Goal: Check status: Check status

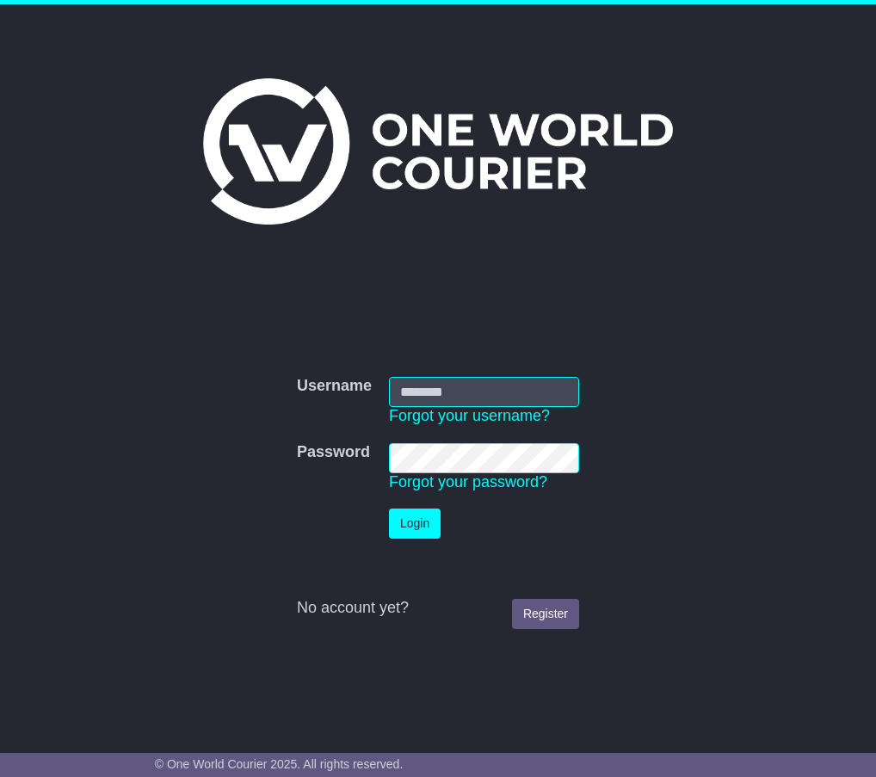
type input "**********"
click at [416, 521] on button "Login" at bounding box center [415, 524] width 52 height 30
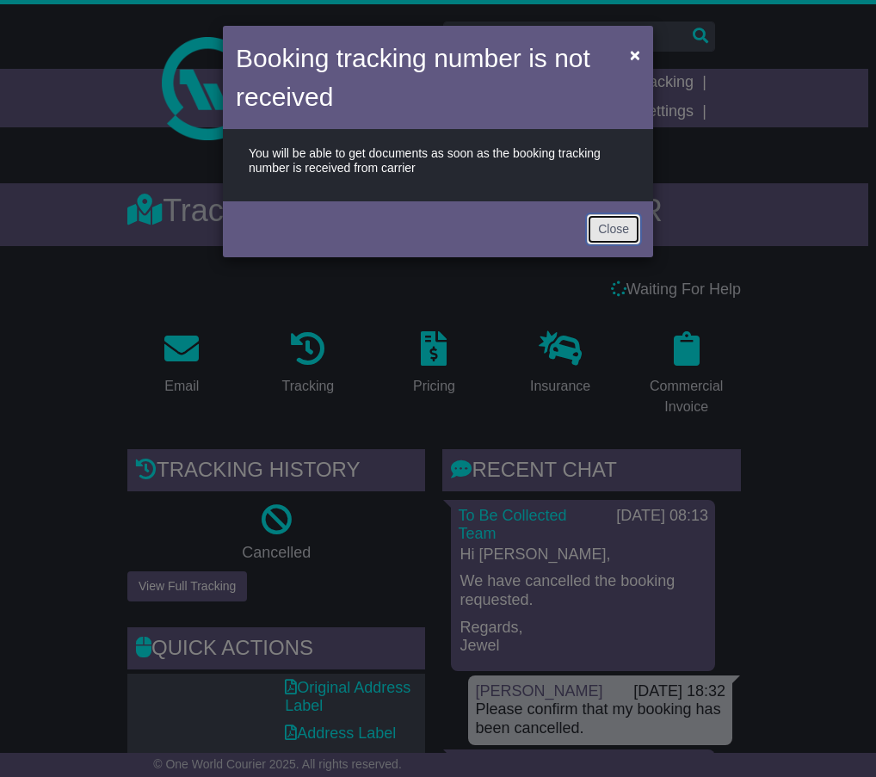
click at [615, 228] on button "Close" at bounding box center [613, 229] width 53 height 30
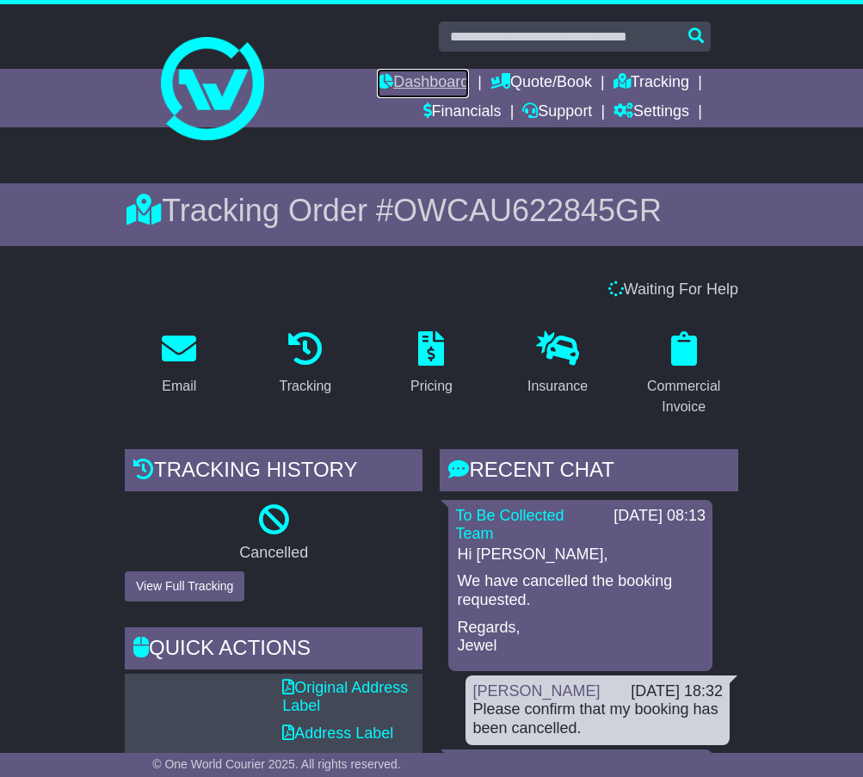
click at [425, 84] on link "Dashboard" at bounding box center [423, 83] width 92 height 29
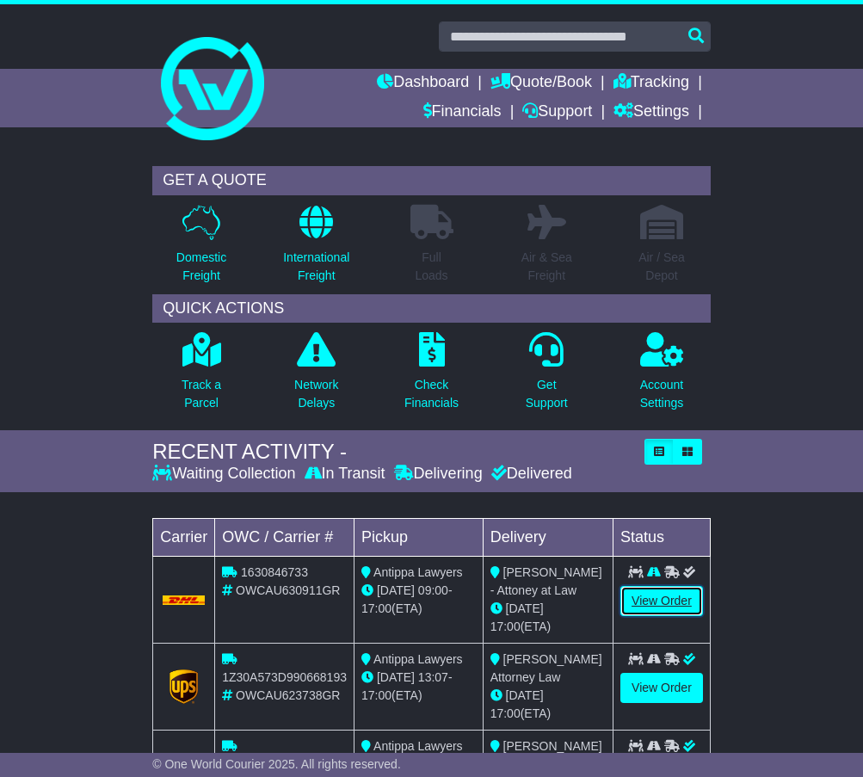
click at [673, 611] on link "View Order" at bounding box center [661, 601] width 83 height 30
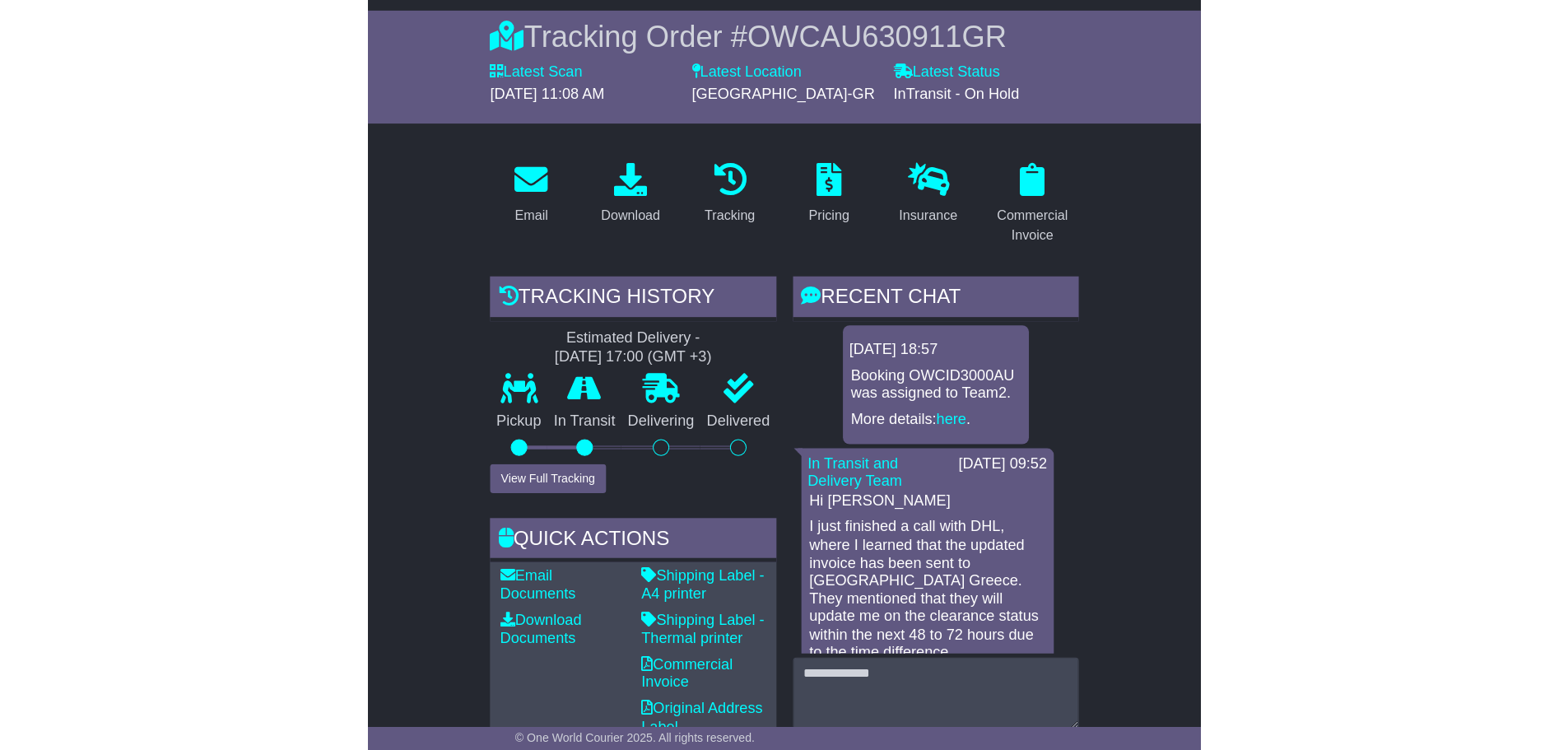
scroll to position [247, 0]
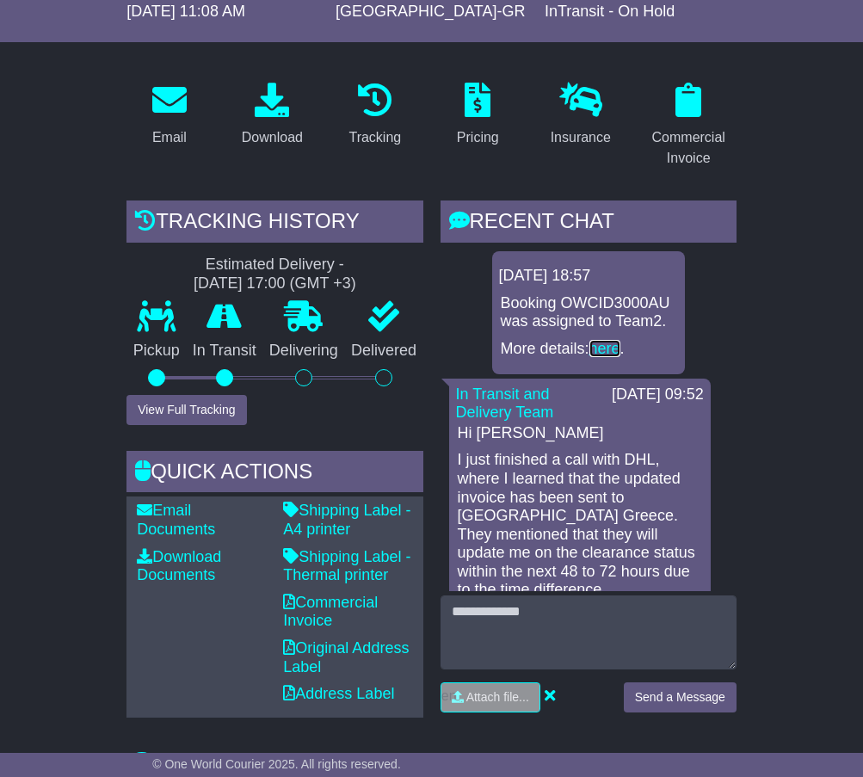
click at [612, 357] on link "here" at bounding box center [604, 348] width 31 height 17
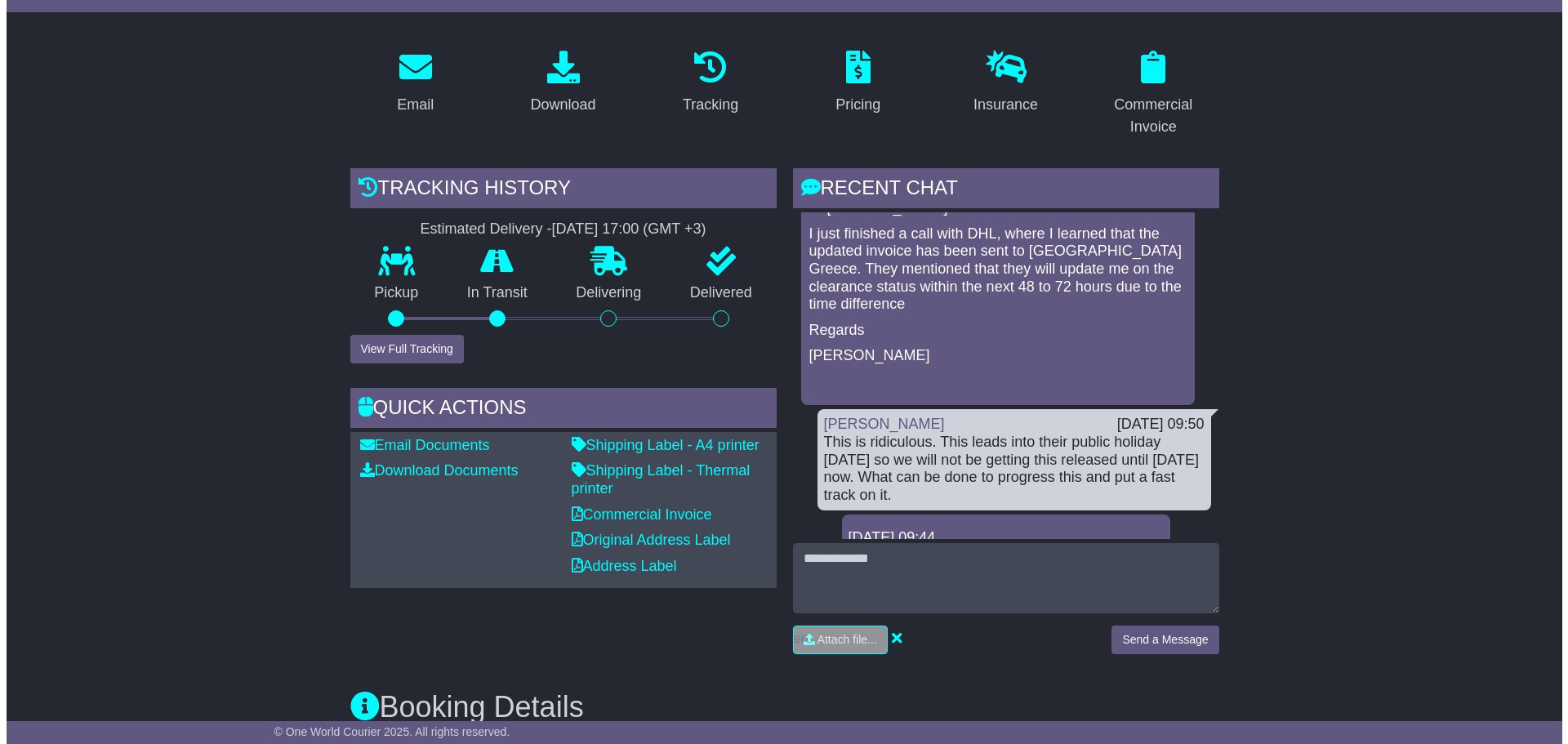
scroll to position [0, 0]
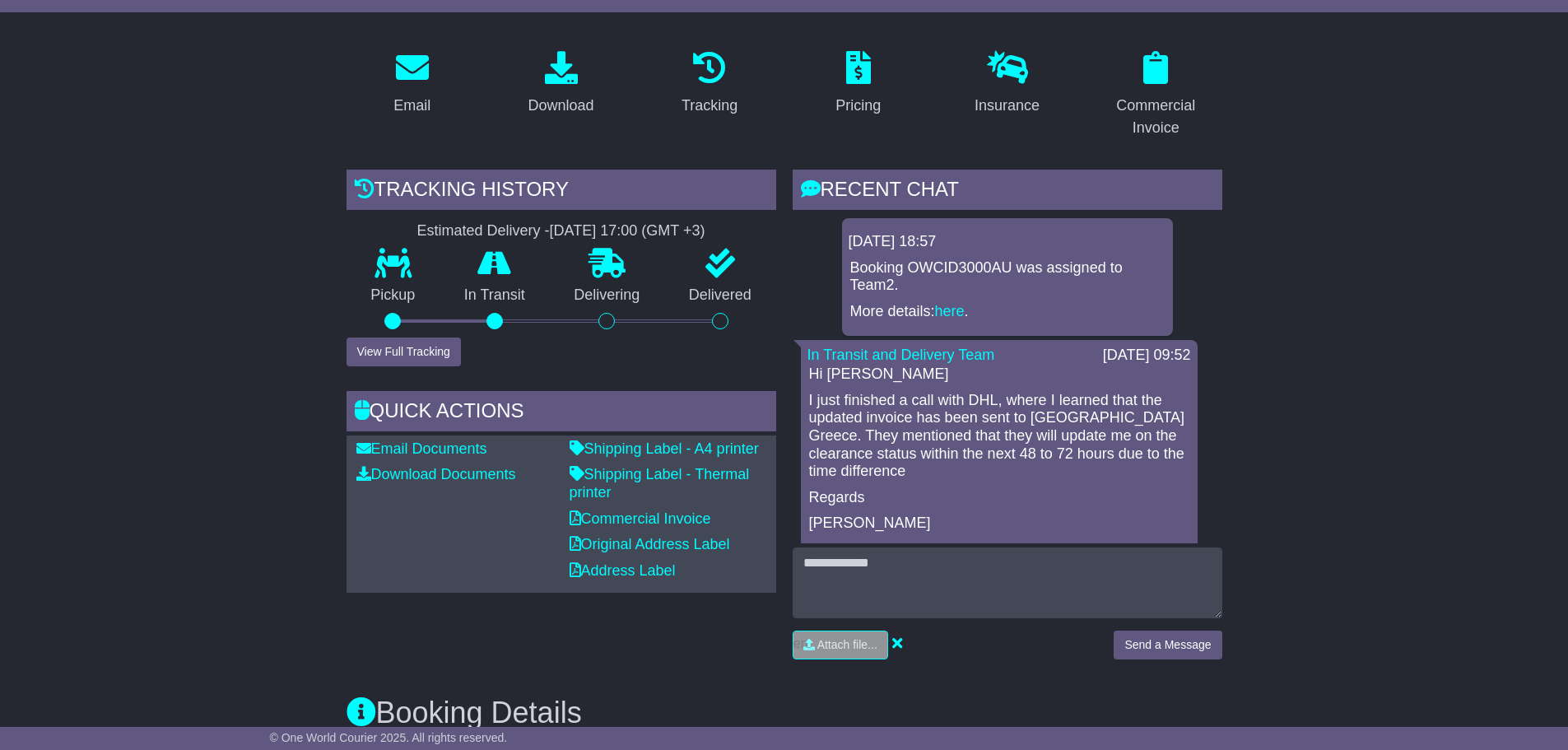
click at [825, 263] on p "Booking OWCID3000AU was assigned to Team2." at bounding box center [1007, 276] width 315 height 35
copy p "OWCID3000AU"
click at [396, 357] on button "View Full Tracking" at bounding box center [404, 352] width 115 height 29
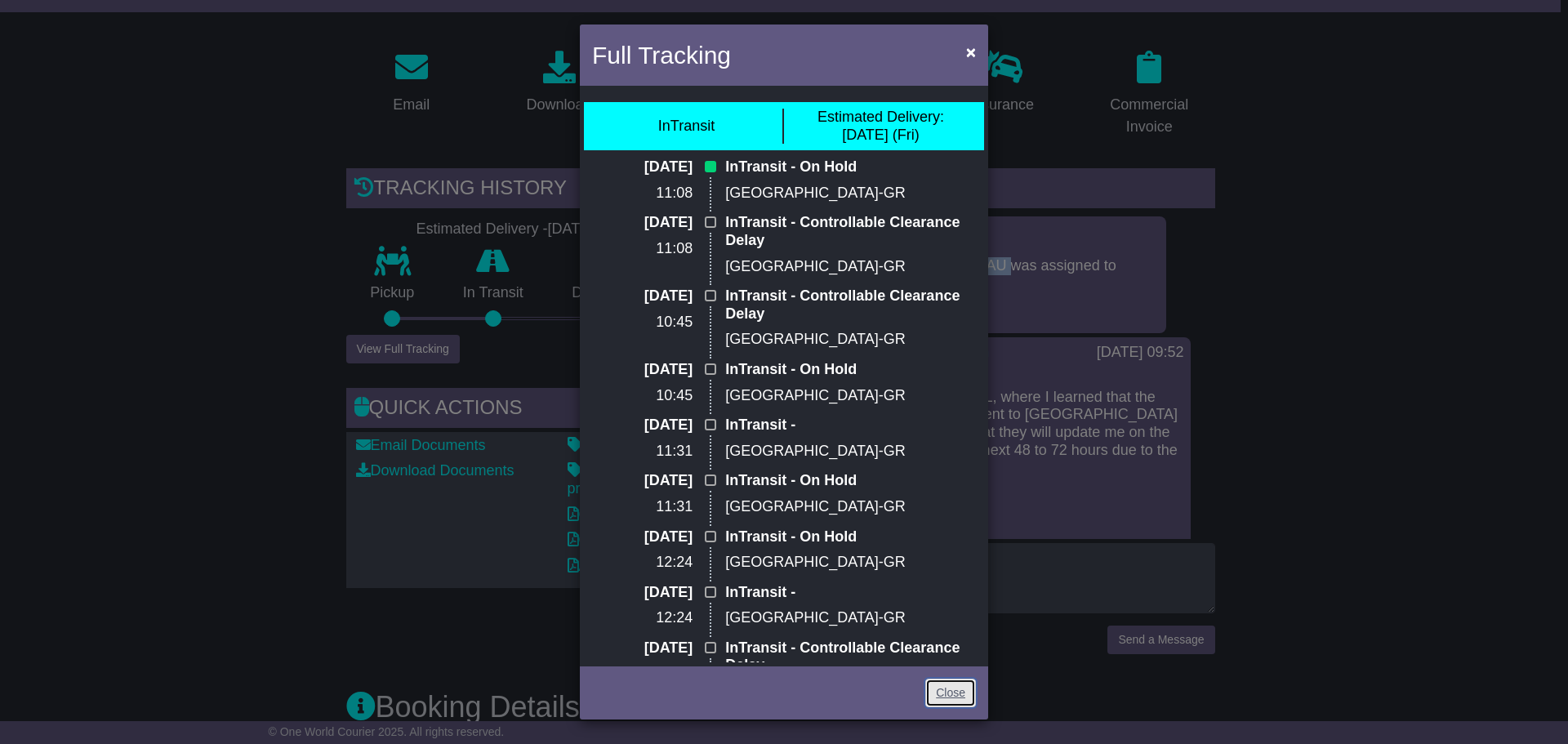
click at [818, 698] on link "Close" at bounding box center [950, 693] width 50 height 28
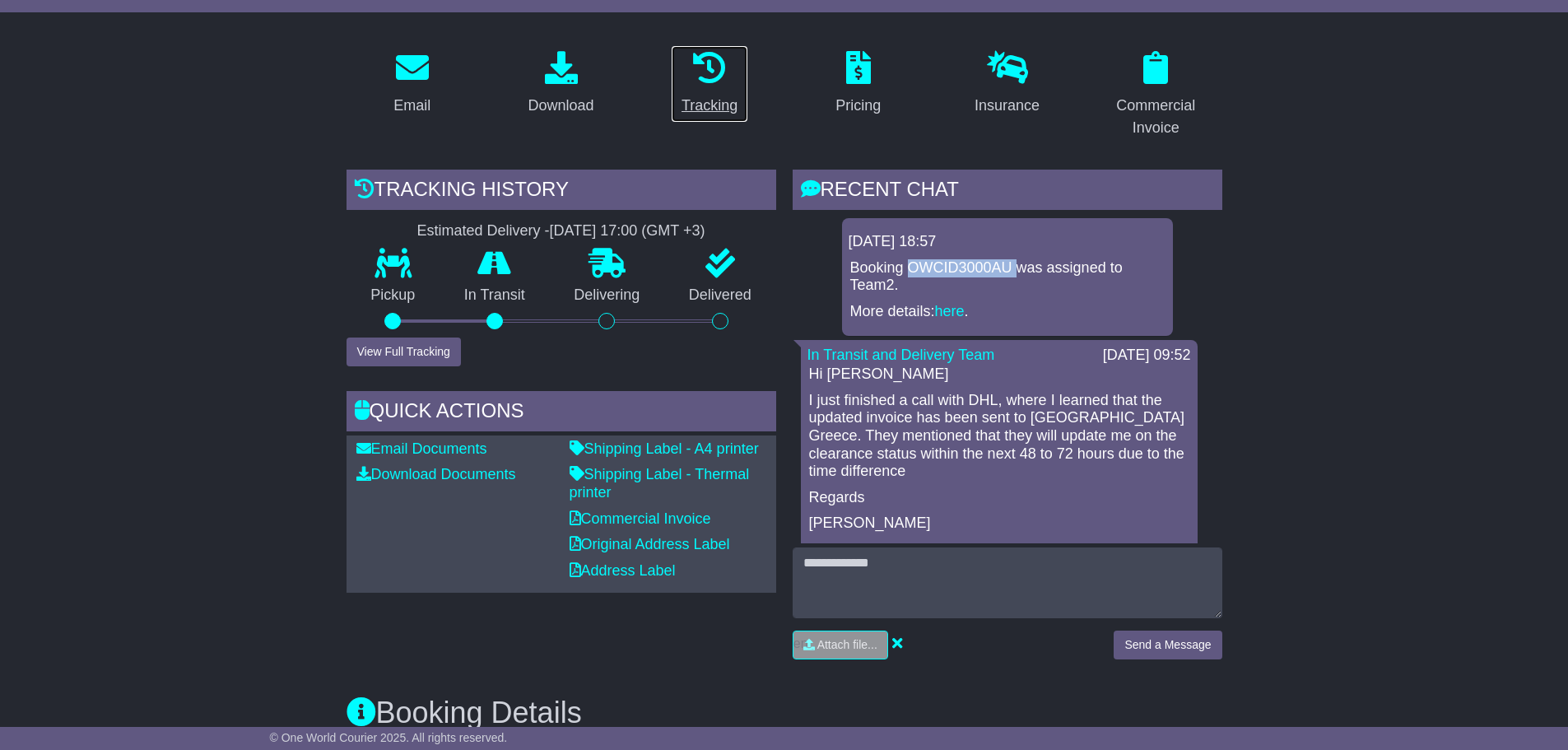
click at [699, 84] on icon at bounding box center [709, 67] width 33 height 33
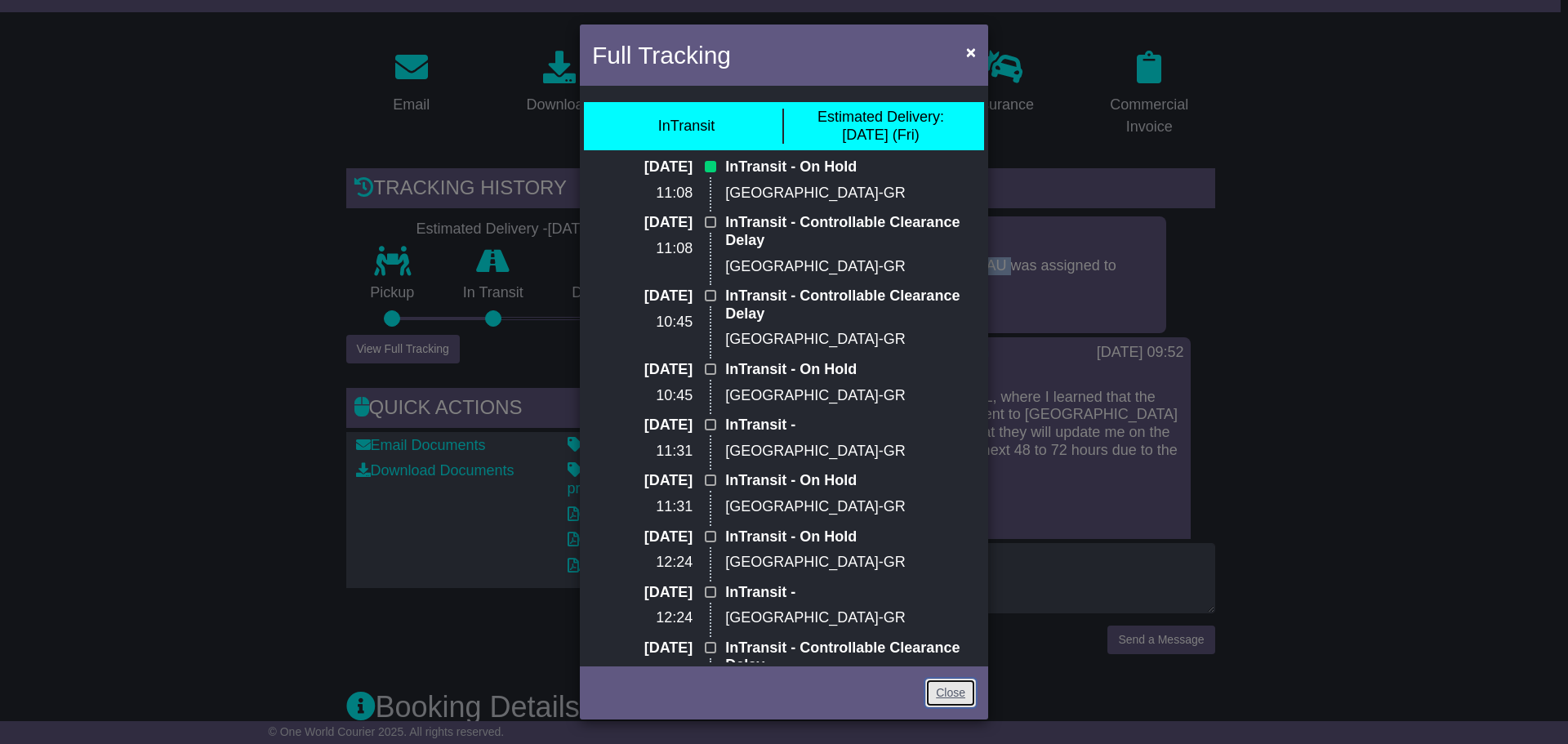
click at [818, 688] on link "Close" at bounding box center [950, 693] width 50 height 28
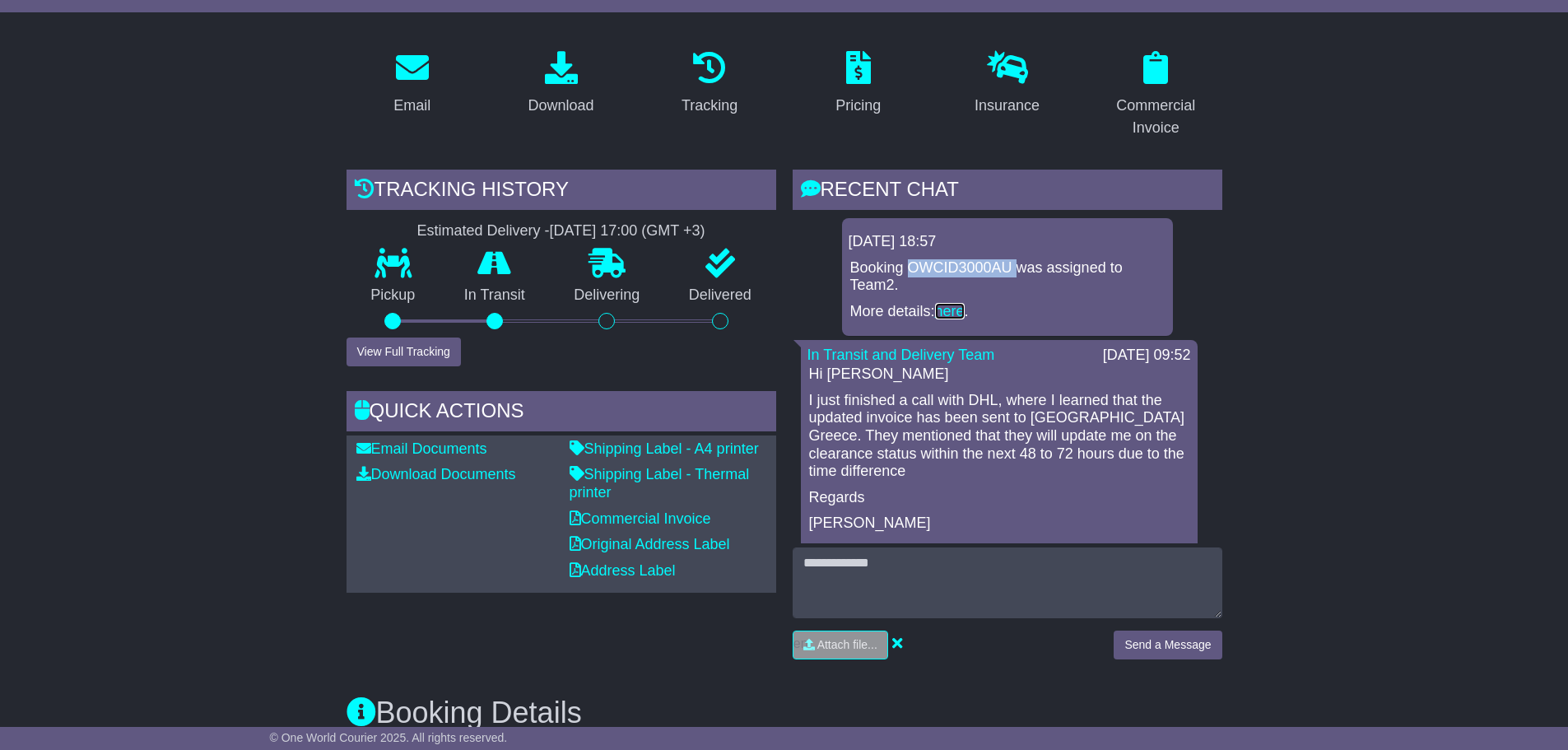
click at [825, 311] on link "here" at bounding box center [949, 311] width 30 height 16
click at [406, 355] on button "View Full Tracking" at bounding box center [404, 352] width 115 height 29
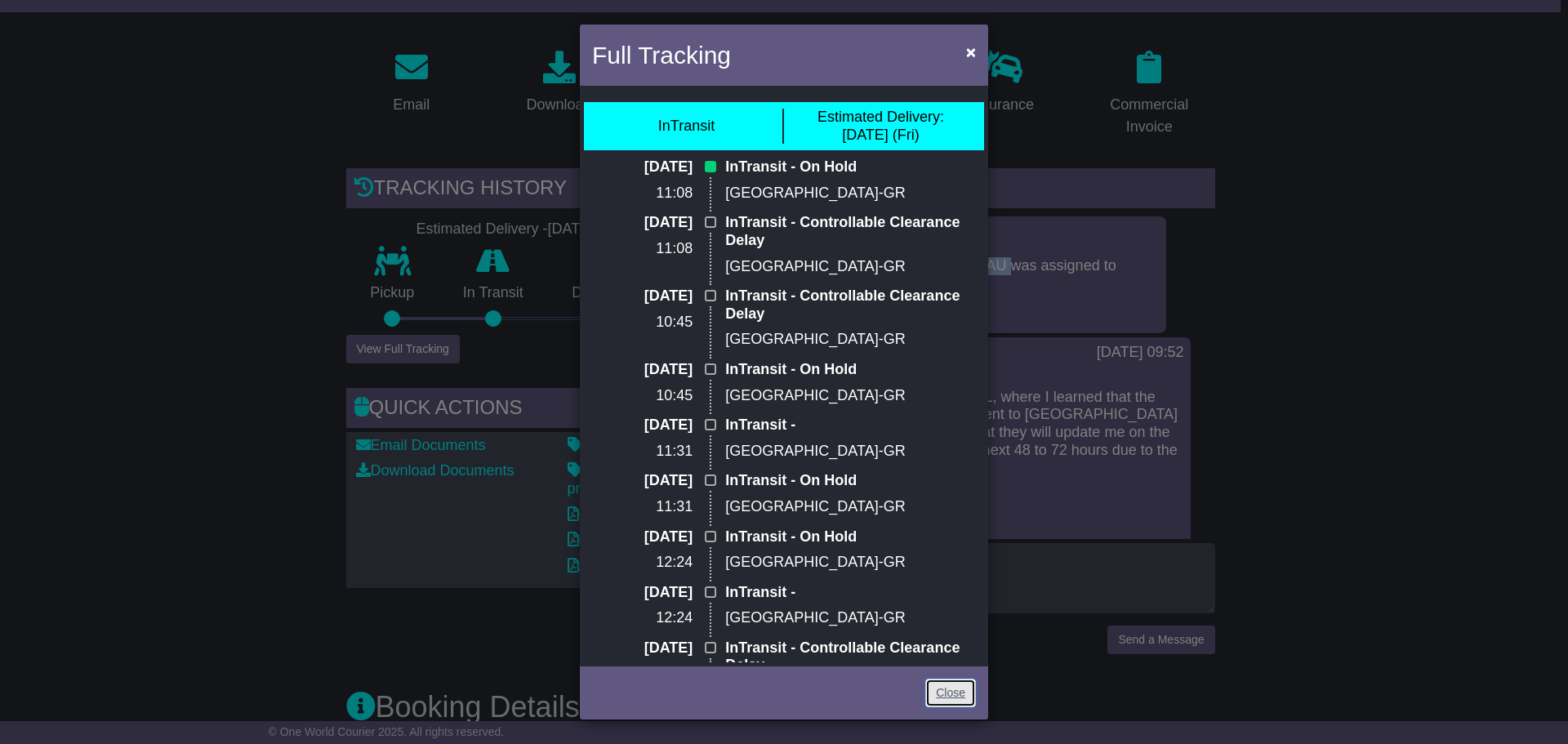
click at [818, 697] on link "Close" at bounding box center [950, 693] width 50 height 28
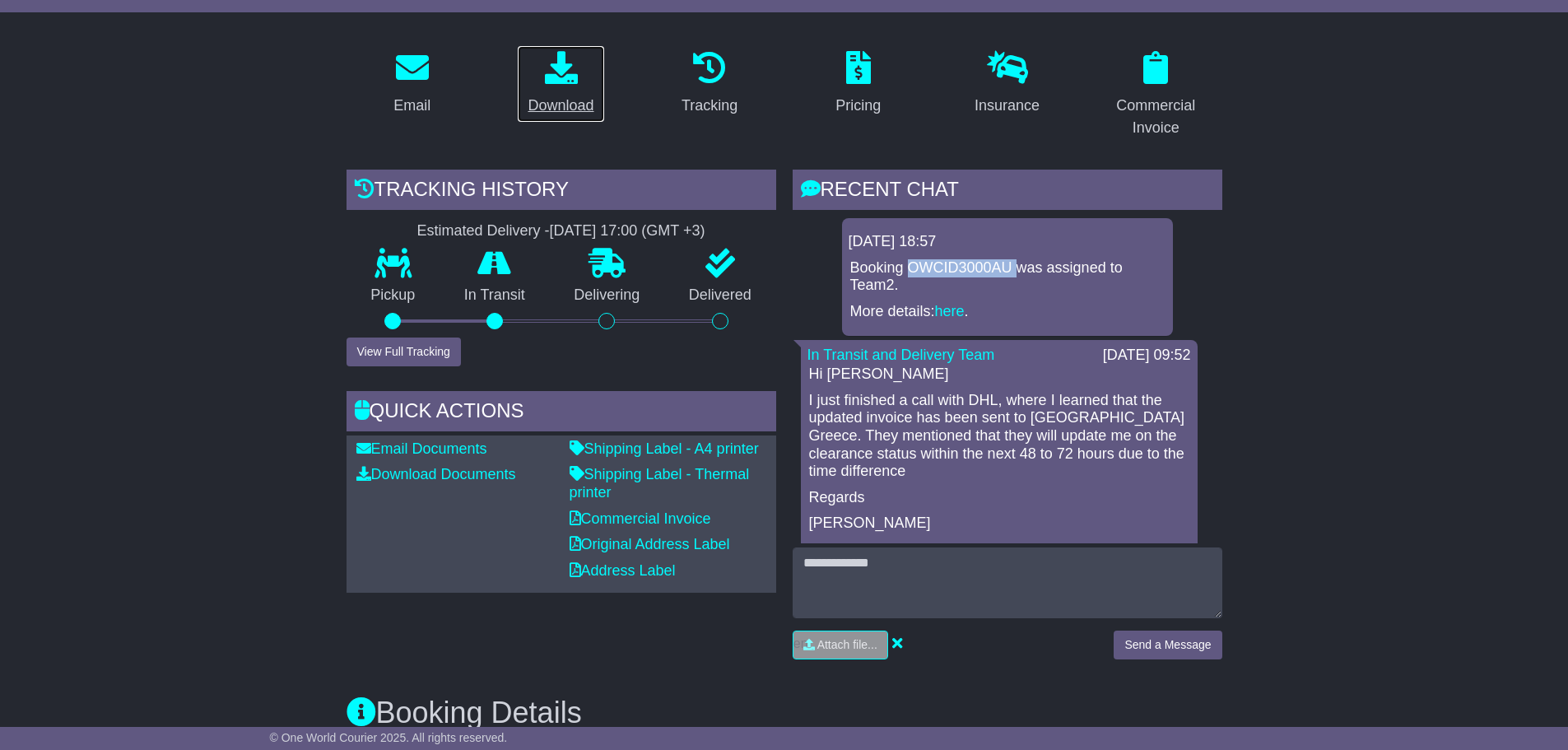
click at [569, 95] on div "Download" at bounding box center [561, 105] width 66 height 22
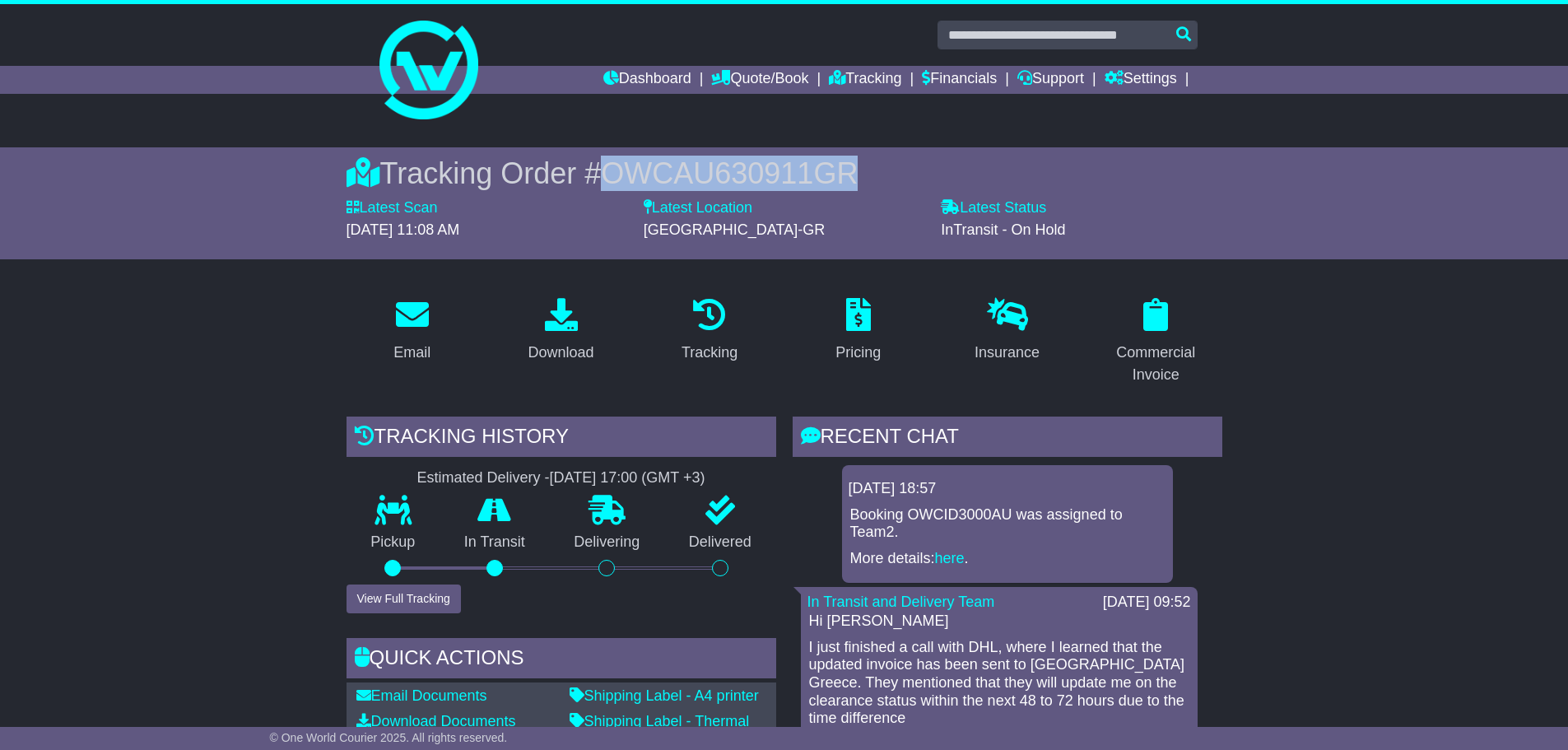
drag, startPoint x: 882, startPoint y: 171, endPoint x: 619, endPoint y: 168, distance: 263.0
click at [619, 168] on div "Tracking Order # OWCAU630911GR" at bounding box center [784, 173] width 876 height 35
copy span "OWCAU630911GR"
